Goal: Task Accomplishment & Management: Manage account settings

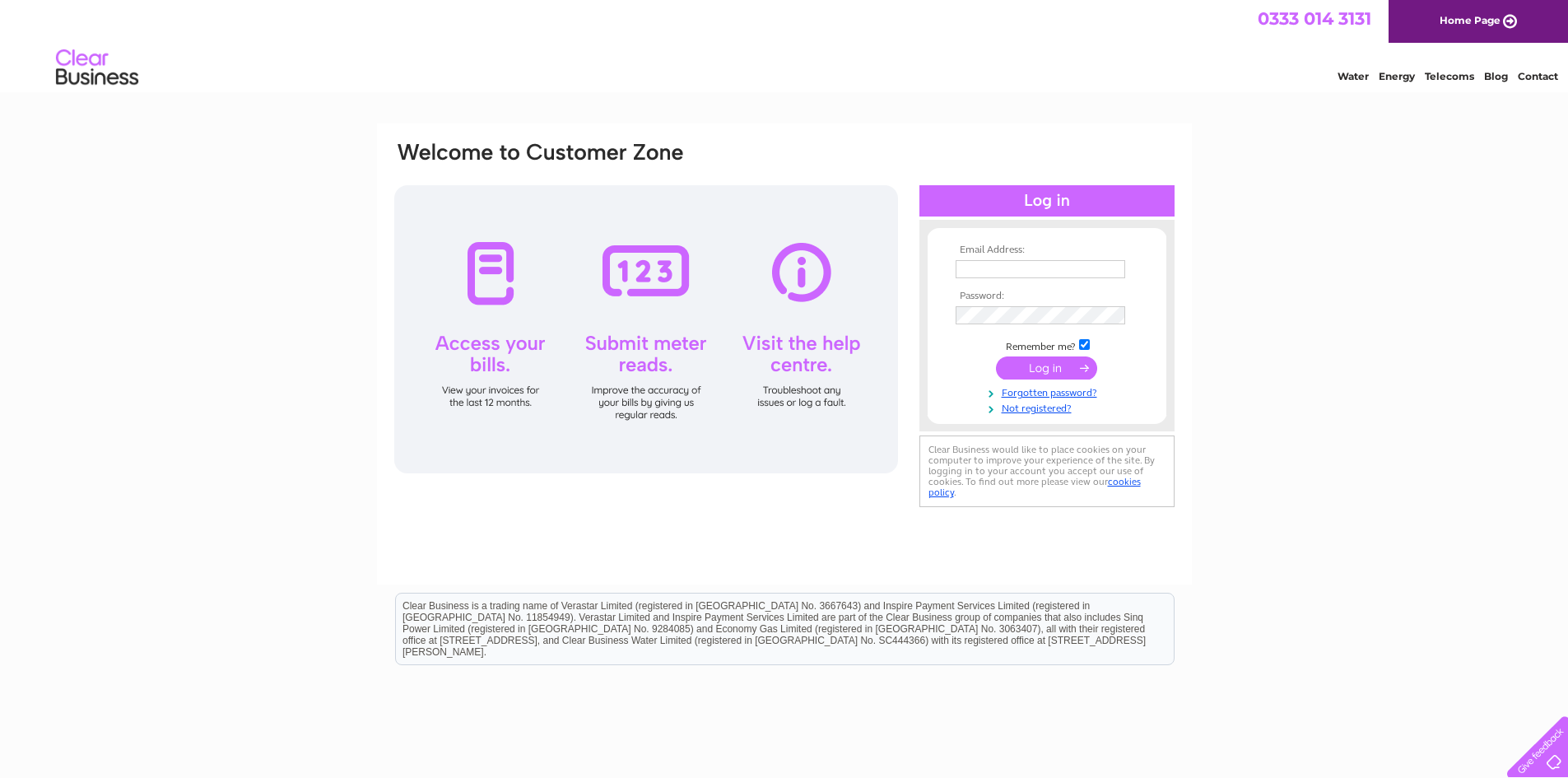
type input "hendrie-bros@btconnect.com"
click at [1040, 366] on input "submit" at bounding box center [1046, 368] width 102 height 23
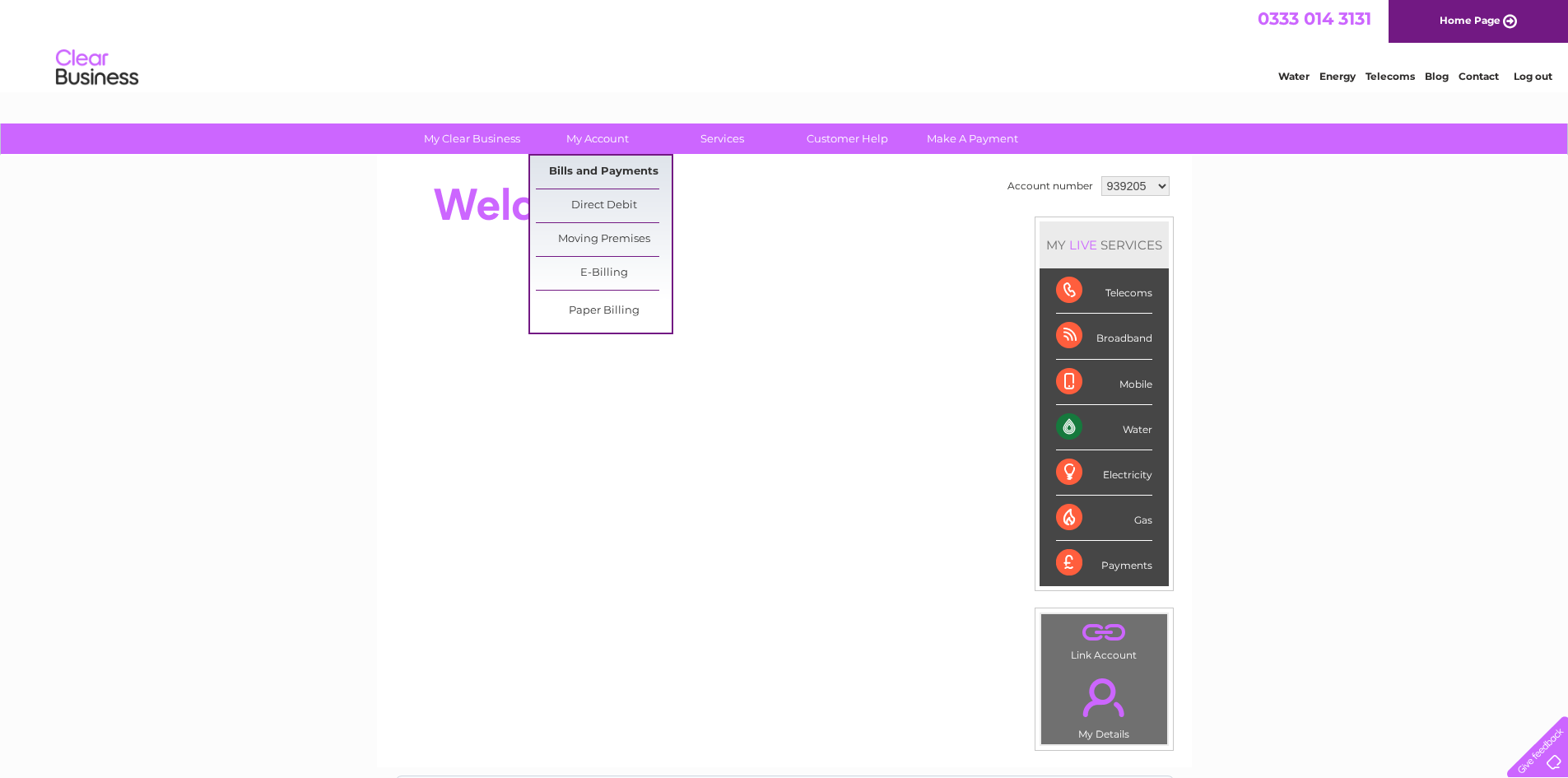
click at [585, 169] on link "Bills and Payments" at bounding box center [603, 172] width 136 height 33
click at [571, 169] on link "Bills and Payments" at bounding box center [603, 172] width 136 height 33
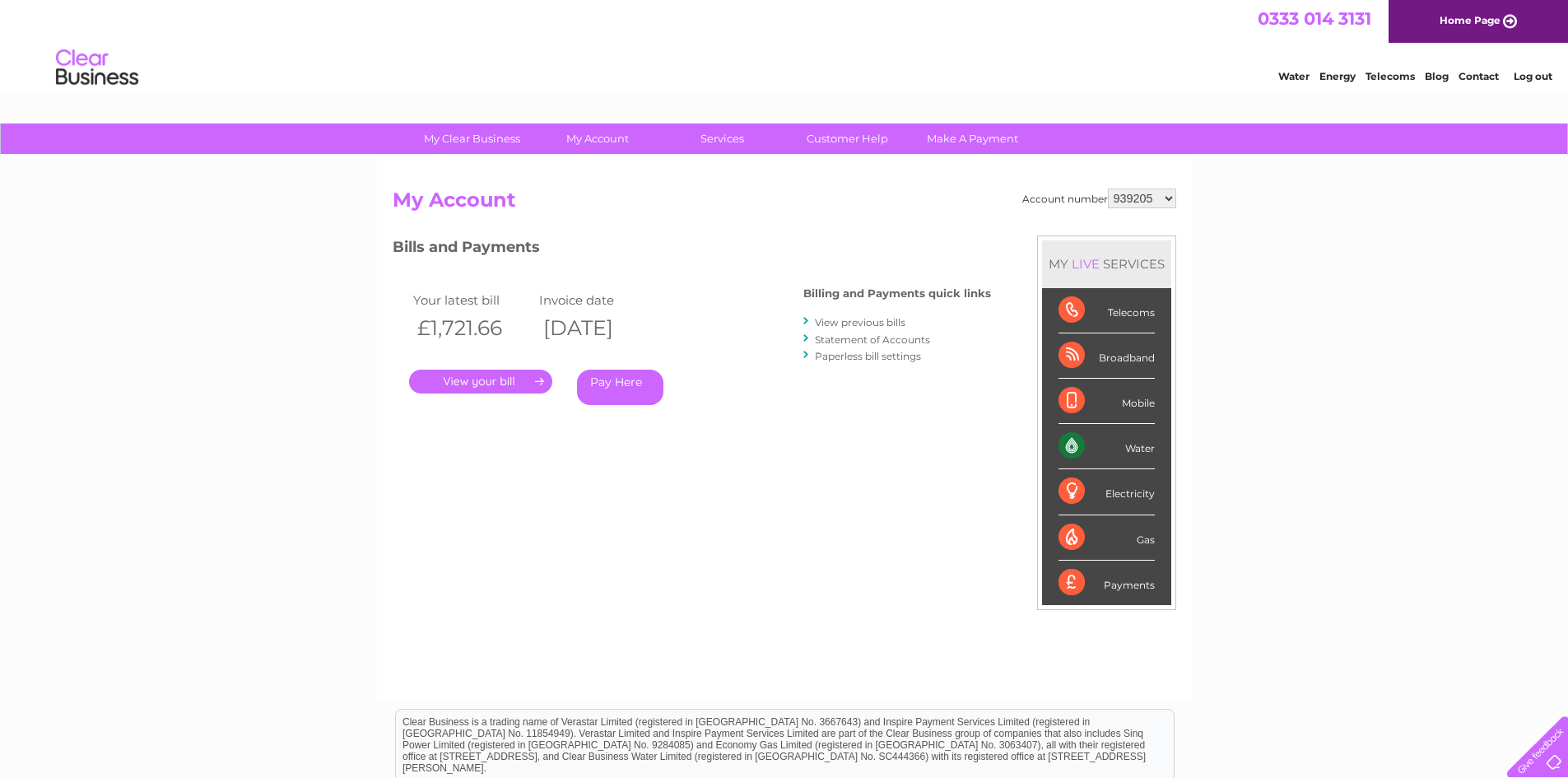
click at [482, 381] on link "." at bounding box center [480, 382] width 143 height 24
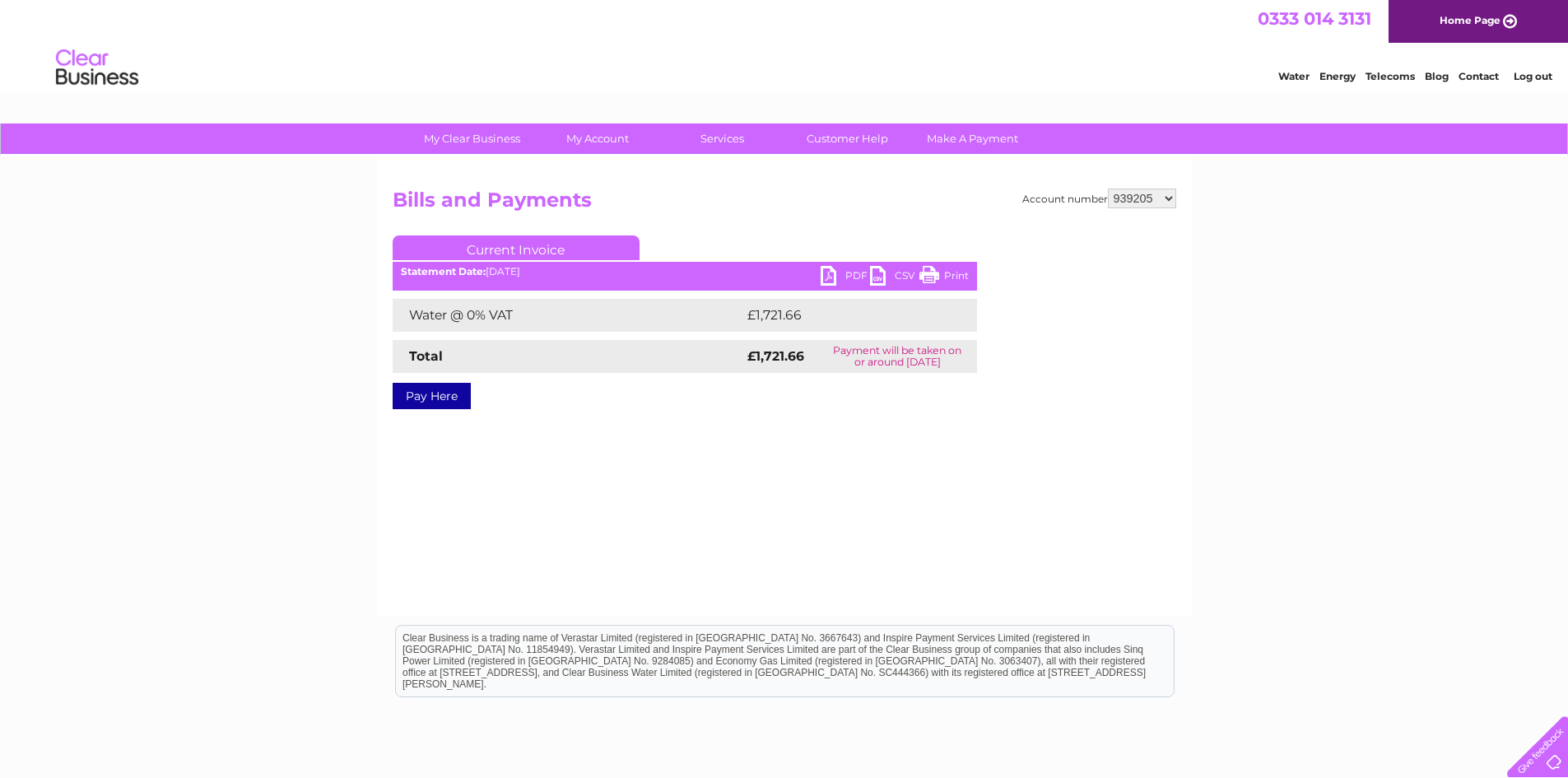
click at [835, 275] on link "PDF" at bounding box center [845, 278] width 49 height 24
click at [1535, 78] on link "Log out" at bounding box center [1533, 76] width 39 height 12
